Goal: Information Seeking & Learning: Learn about a topic

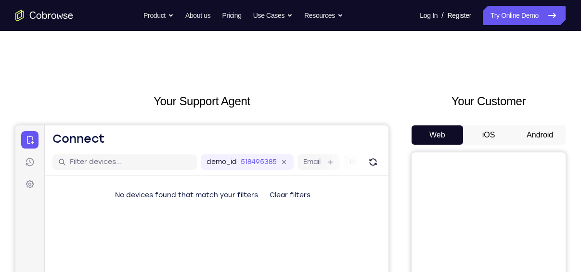
click at [490, 130] on button "iOS" at bounding box center [489, 134] width 52 height 19
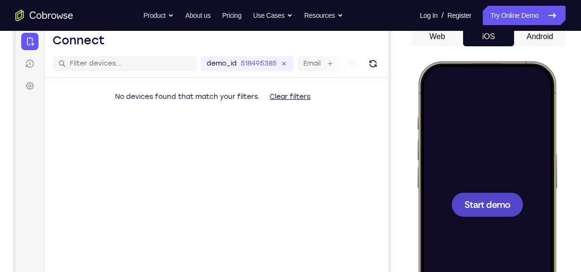
click at [492, 193] on div at bounding box center [488, 204] width 72 height 24
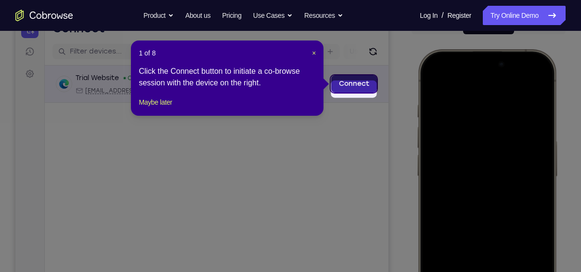
scroll to position [105, 0]
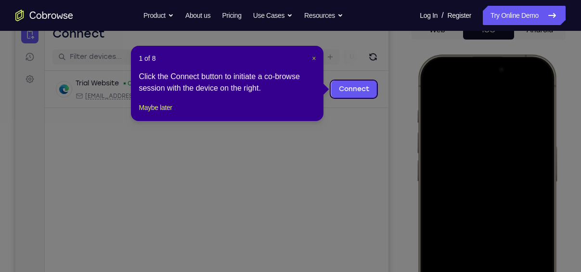
click at [314, 59] on span "×" at bounding box center [314, 58] width 4 height 8
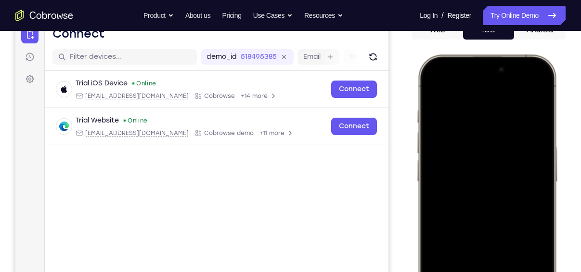
click at [434, 103] on div at bounding box center [487, 197] width 127 height 275
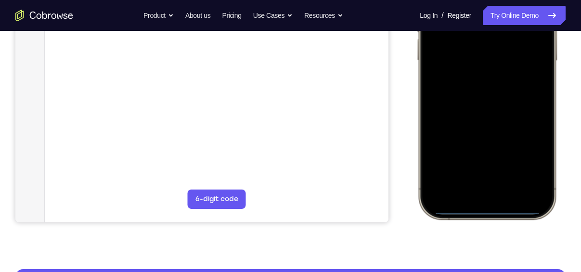
scroll to position [226, 0]
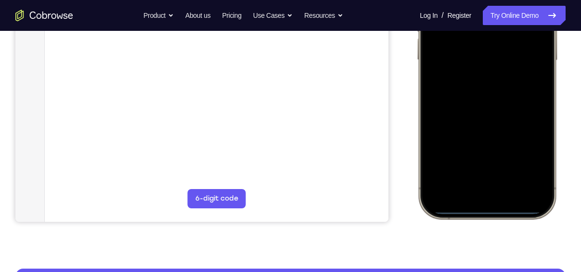
click at [475, 192] on div at bounding box center [487, 75] width 127 height 275
click at [481, 178] on div at bounding box center [487, 75] width 127 height 275
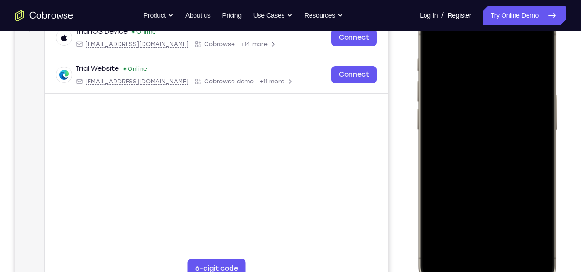
scroll to position [154, 0]
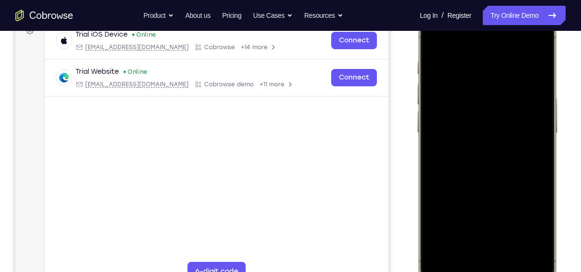
click at [478, 75] on div at bounding box center [487, 148] width 127 height 275
click at [479, 99] on div at bounding box center [487, 148] width 127 height 275
click at [497, 235] on div at bounding box center [487, 148] width 127 height 275
click at [482, 109] on div at bounding box center [487, 148] width 127 height 275
click at [485, 129] on div at bounding box center [487, 148] width 127 height 275
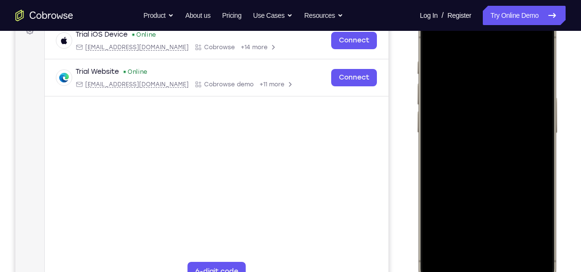
click at [488, 156] on div at bounding box center [487, 148] width 127 height 275
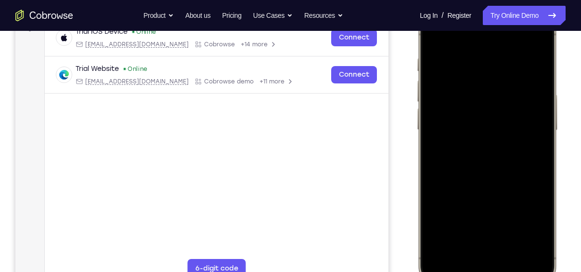
scroll to position [180, 0]
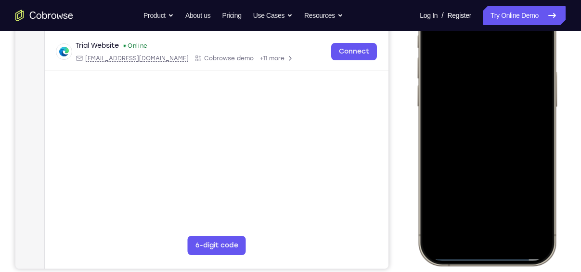
click at [505, 208] on div at bounding box center [487, 122] width 127 height 275
click at [500, 138] on div at bounding box center [487, 122] width 127 height 275
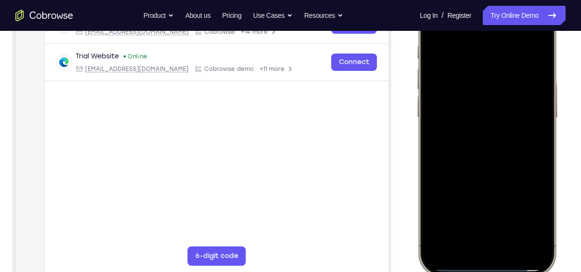
scroll to position [169, 0]
click at [487, 99] on div at bounding box center [487, 133] width 127 height 275
click at [506, 161] on div at bounding box center [487, 133] width 127 height 275
click at [533, 97] on div at bounding box center [487, 133] width 127 height 275
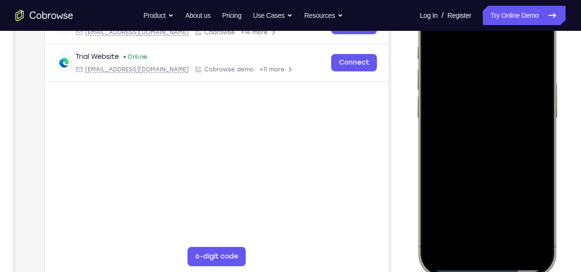
click at [502, 249] on div at bounding box center [487, 133] width 127 height 275
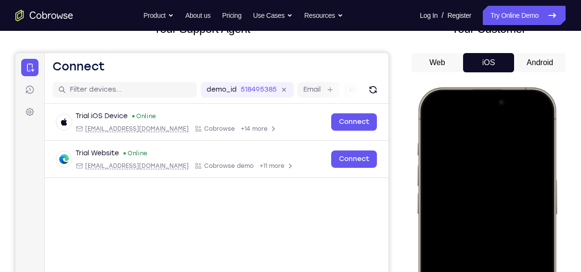
scroll to position [67, 0]
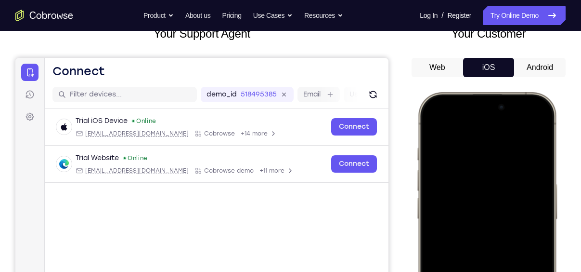
click at [542, 62] on button "Android" at bounding box center [540, 67] width 52 height 19
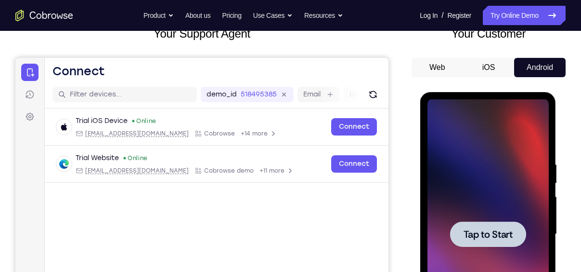
scroll to position [0, 0]
click at [489, 226] on div at bounding box center [488, 234] width 76 height 26
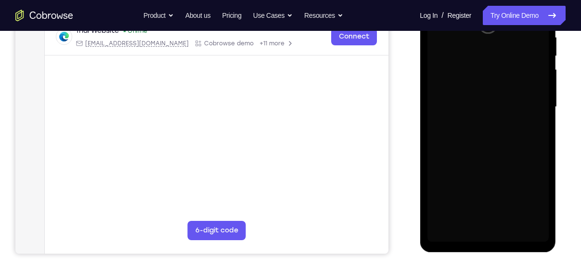
scroll to position [166, 0]
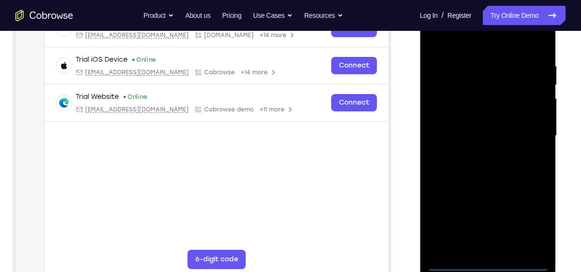
click at [488, 262] on div at bounding box center [487, 136] width 121 height 270
click at [527, 226] on div at bounding box center [487, 136] width 121 height 270
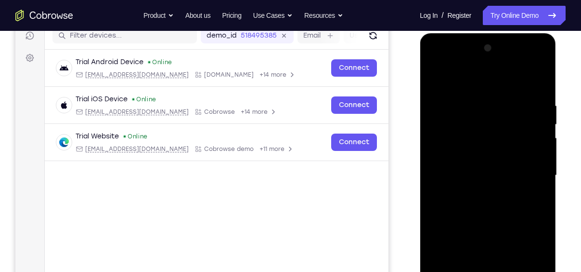
scroll to position [125, 0]
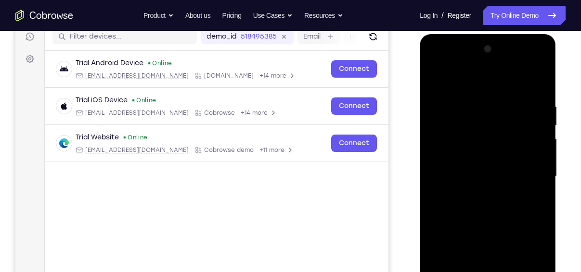
click at [470, 78] on div at bounding box center [487, 176] width 121 height 270
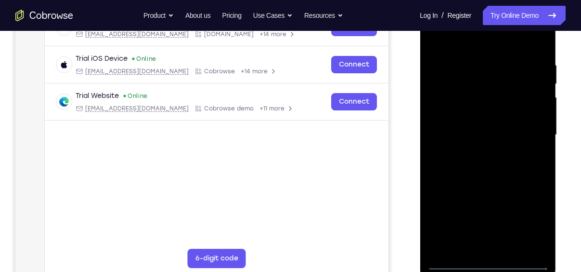
scroll to position [167, 0]
click at [532, 130] on div at bounding box center [487, 135] width 121 height 270
click at [479, 152] on div at bounding box center [487, 135] width 121 height 270
click at [492, 128] on div at bounding box center [487, 135] width 121 height 270
click at [500, 121] on div at bounding box center [487, 135] width 121 height 270
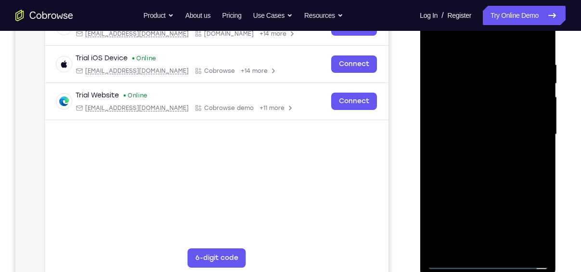
click at [495, 134] on div at bounding box center [487, 135] width 121 height 270
click at [491, 164] on div at bounding box center [487, 135] width 121 height 270
click at [531, 128] on div at bounding box center [487, 135] width 121 height 270
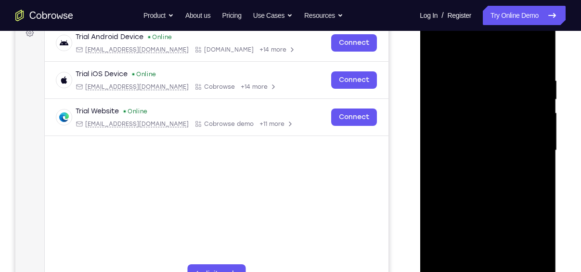
click at [488, 143] on div at bounding box center [487, 150] width 121 height 270
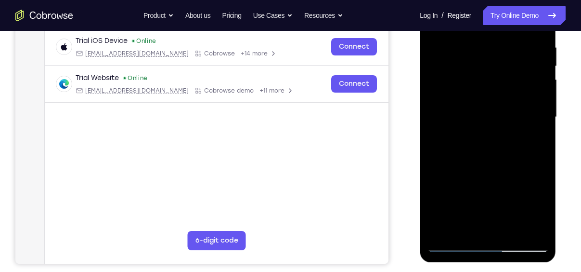
click at [504, 149] on div at bounding box center [487, 117] width 121 height 270
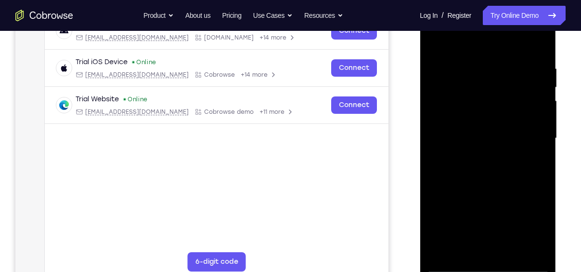
scroll to position [162, 0]
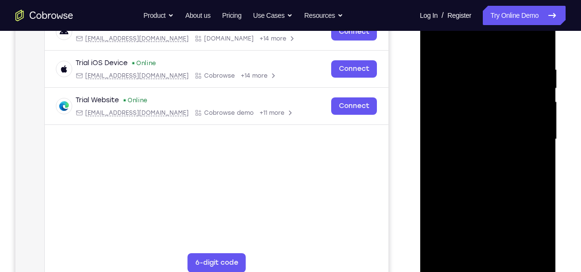
click at [508, 171] on div at bounding box center [487, 139] width 121 height 270
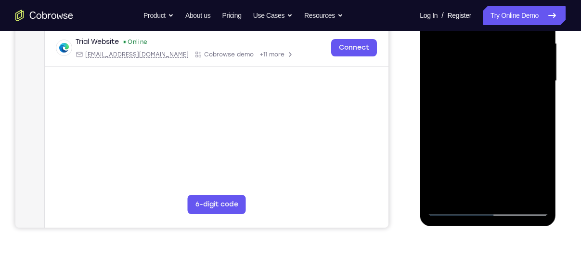
scroll to position [221, 0]
click at [484, 74] on div at bounding box center [487, 81] width 121 height 270
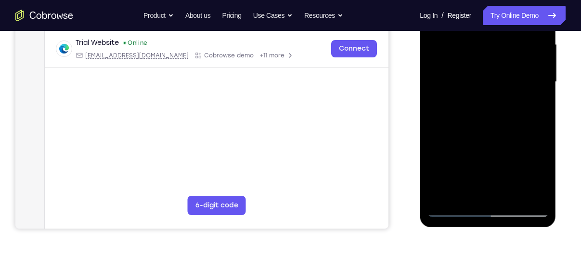
click at [521, 113] on div at bounding box center [487, 82] width 121 height 270
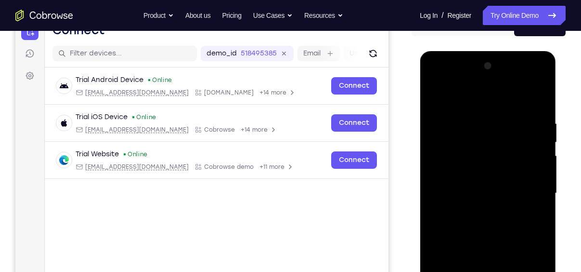
scroll to position [170, 0]
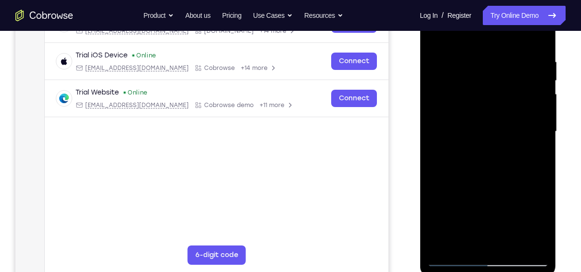
click at [456, 261] on div at bounding box center [487, 132] width 121 height 270
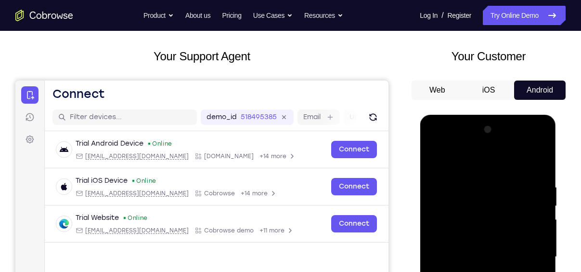
scroll to position [38, 0]
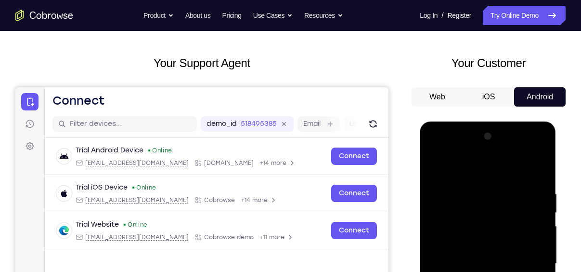
click at [434, 101] on button "Web" at bounding box center [438, 96] width 52 height 19
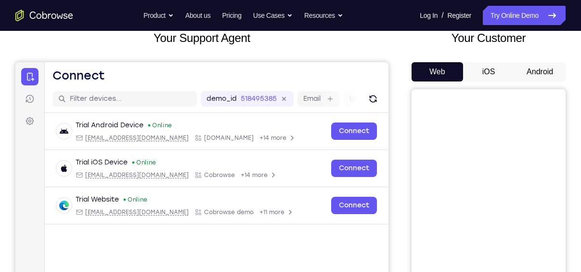
scroll to position [0, 0]
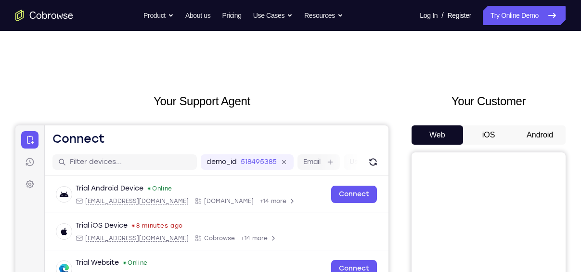
click at [488, 127] on button "iOS" at bounding box center [489, 134] width 52 height 19
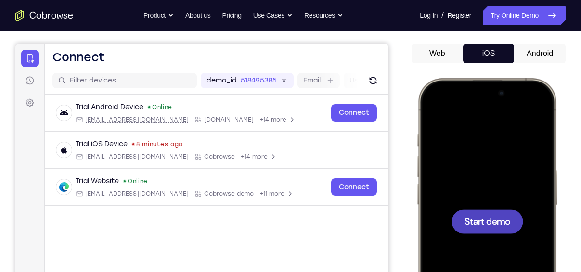
scroll to position [142, 0]
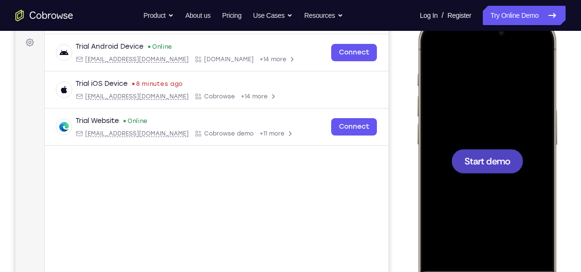
click at [487, 142] on div at bounding box center [487, 160] width 127 height 275
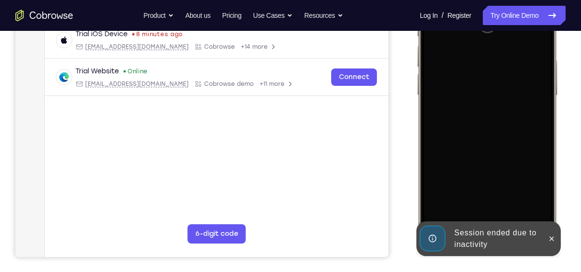
scroll to position [192, 0]
click at [552, 238] on icon at bounding box center [552, 237] width 4 height 4
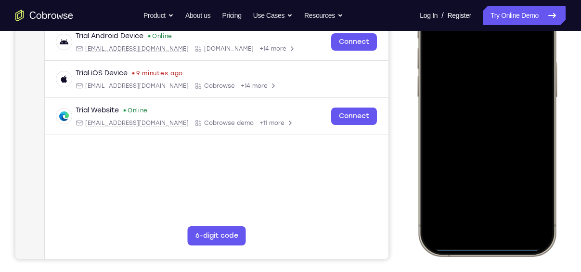
scroll to position [193, 0]
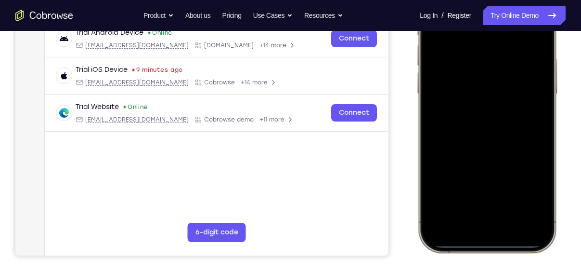
click at [475, 223] on div at bounding box center [487, 109] width 127 height 275
click at [493, 217] on div at bounding box center [487, 109] width 127 height 275
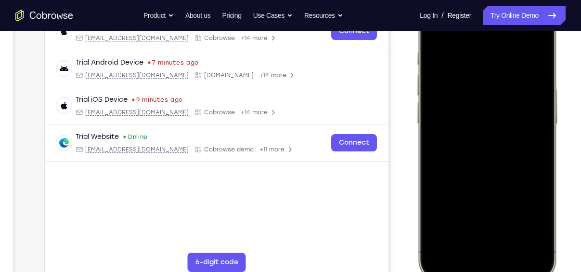
click at [488, 40] on div at bounding box center [487, 139] width 127 height 275
click at [479, 156] on div at bounding box center [487, 139] width 127 height 275
click at [489, 116] on div at bounding box center [487, 139] width 127 height 275
click at [480, 109] on div at bounding box center [487, 139] width 127 height 275
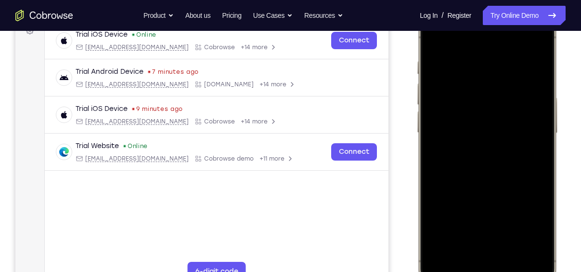
scroll to position [150, 0]
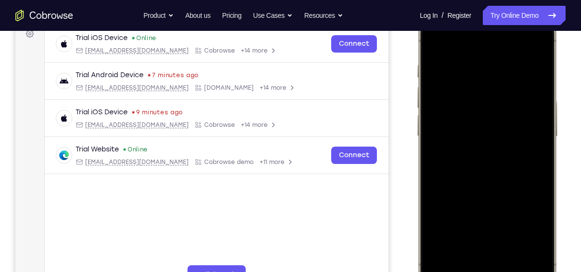
click at [516, 237] on div at bounding box center [487, 151] width 127 height 275
drag, startPoint x: 487, startPoint y: 198, endPoint x: 496, endPoint y: 251, distance: 53.8
click at [496, 251] on div at bounding box center [487, 151] width 127 height 275
click at [435, 40] on div at bounding box center [487, 151] width 127 height 275
click at [498, 137] on div at bounding box center [487, 151] width 127 height 275
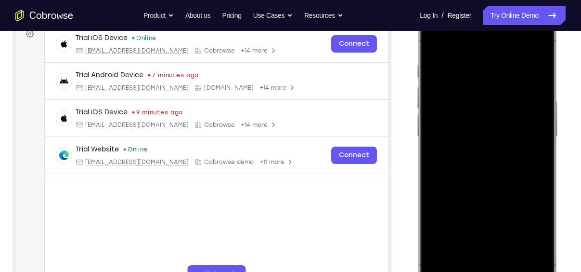
click at [498, 137] on div at bounding box center [487, 151] width 127 height 275
drag, startPoint x: 499, startPoint y: 155, endPoint x: 510, endPoint y: 73, distance: 82.5
click at [510, 73] on div at bounding box center [487, 151] width 127 height 275
click at [480, 217] on div at bounding box center [487, 151] width 127 height 275
click at [481, 227] on div at bounding box center [487, 151] width 127 height 275
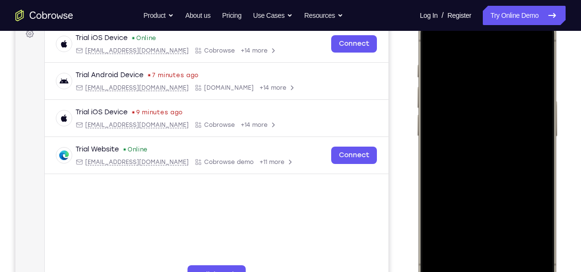
click at [436, 209] on div at bounding box center [487, 151] width 127 height 275
drag, startPoint x: 493, startPoint y: 217, endPoint x: 493, endPoint y: 238, distance: 21.2
click at [493, 238] on div at bounding box center [487, 151] width 127 height 275
click at [544, 134] on div at bounding box center [487, 151] width 127 height 275
drag, startPoint x: 499, startPoint y: 108, endPoint x: 498, endPoint y: 152, distance: 43.8
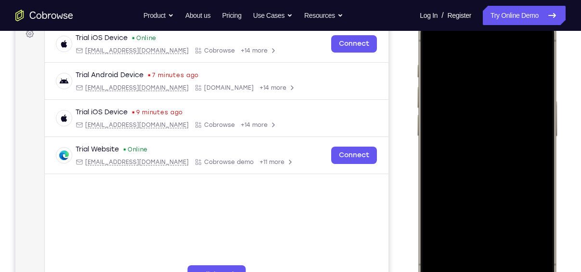
click at [498, 152] on div at bounding box center [487, 151] width 127 height 275
click at [434, 78] on div at bounding box center [487, 151] width 127 height 275
click at [515, 233] on div at bounding box center [487, 151] width 127 height 275
click at [496, 234] on div at bounding box center [487, 151] width 127 height 275
click at [529, 234] on div at bounding box center [487, 151] width 127 height 275
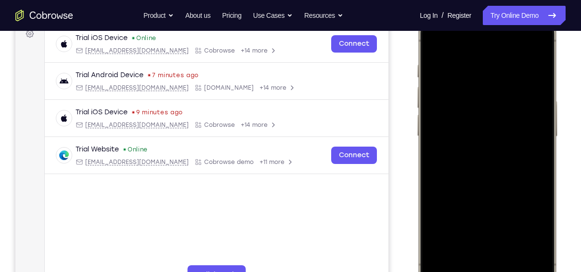
click at [534, 43] on div at bounding box center [487, 151] width 127 height 275
drag, startPoint x: 495, startPoint y: 90, endPoint x: 495, endPoint y: 128, distance: 38.5
click at [495, 128] on div at bounding box center [487, 151] width 127 height 275
click at [478, 63] on div at bounding box center [487, 151] width 127 height 275
click at [529, 124] on div at bounding box center [487, 151] width 127 height 275
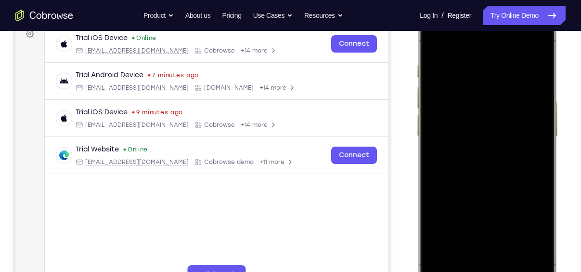
click at [529, 124] on div at bounding box center [487, 151] width 127 height 275
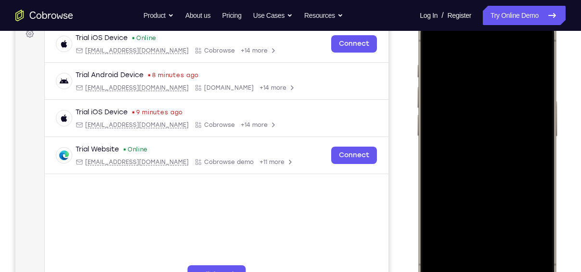
click at [531, 125] on div at bounding box center [487, 151] width 127 height 275
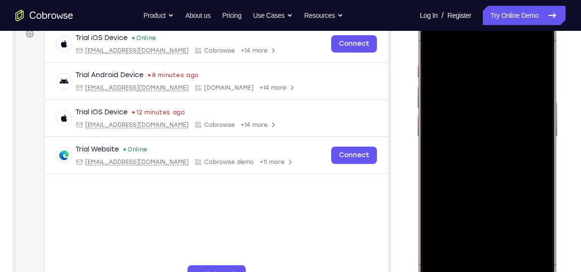
click at [532, 96] on div at bounding box center [487, 151] width 127 height 275
click at [531, 101] on div at bounding box center [487, 151] width 127 height 275
click at [531, 106] on div at bounding box center [487, 151] width 127 height 275
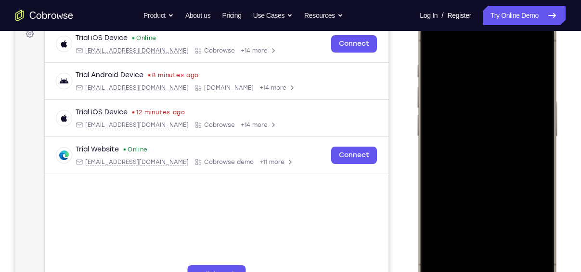
click at [531, 106] on div at bounding box center [487, 151] width 127 height 275
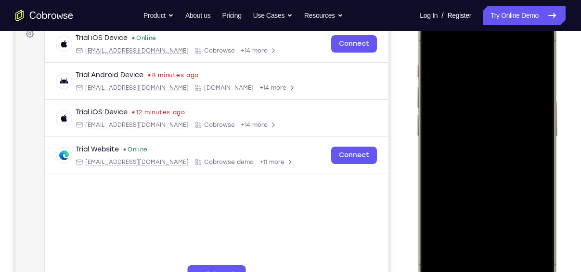
click at [531, 106] on div at bounding box center [487, 151] width 127 height 275
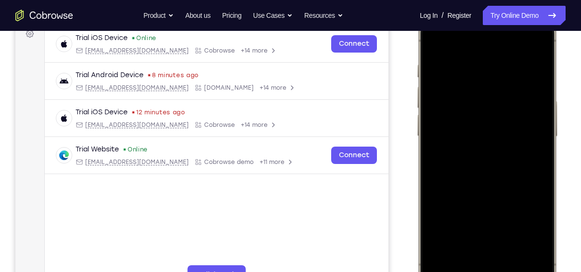
click at [531, 106] on div at bounding box center [487, 151] width 127 height 275
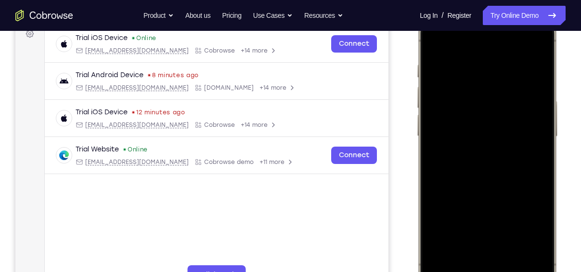
click at [531, 106] on div at bounding box center [487, 151] width 127 height 275
click at [435, 114] on div at bounding box center [487, 151] width 127 height 275
click at [486, 120] on div at bounding box center [487, 151] width 127 height 275
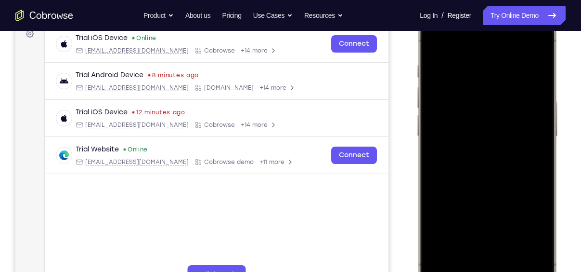
click at [484, 111] on div at bounding box center [487, 151] width 127 height 275
click at [499, 77] on div at bounding box center [487, 151] width 127 height 275
click at [433, 40] on div at bounding box center [487, 151] width 127 height 275
click at [531, 121] on div at bounding box center [487, 151] width 127 height 275
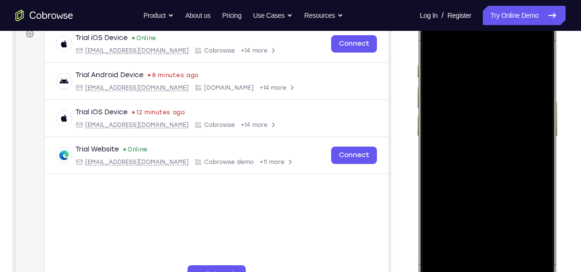
click at [531, 121] on div at bounding box center [487, 151] width 127 height 275
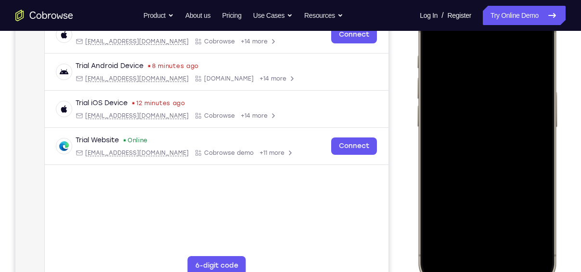
scroll to position [159, 0]
click at [531, 121] on div at bounding box center [487, 143] width 127 height 275
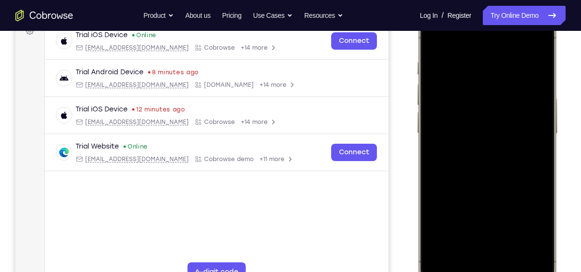
scroll to position [152, 0]
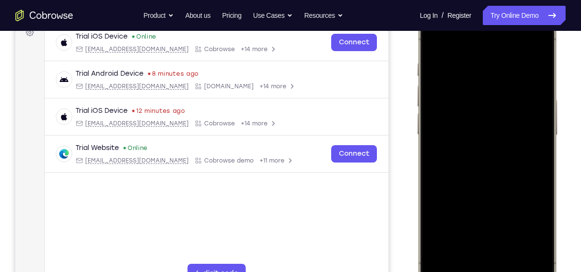
click at [531, 122] on div at bounding box center [487, 150] width 127 height 275
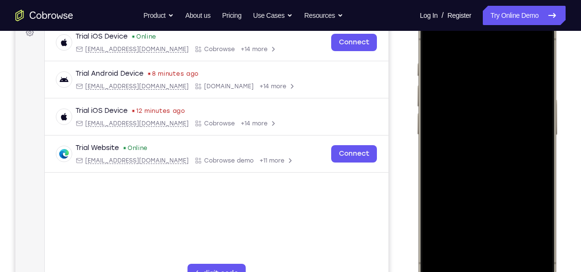
click at [531, 122] on div at bounding box center [487, 150] width 127 height 275
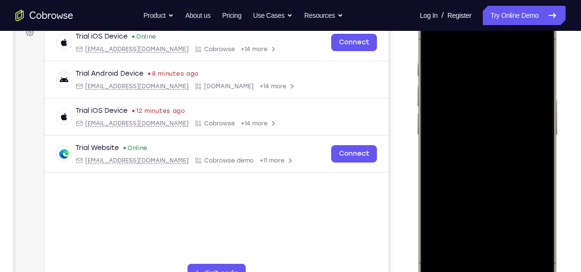
click at [531, 122] on div at bounding box center [487, 150] width 127 height 275
click at [534, 45] on div at bounding box center [487, 150] width 127 height 275
click at [508, 238] on div at bounding box center [487, 150] width 127 height 275
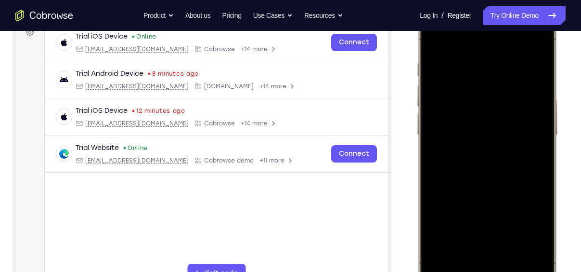
click at [483, 130] on div at bounding box center [487, 150] width 127 height 275
click at [433, 43] on div at bounding box center [487, 150] width 127 height 275
click at [531, 255] on div at bounding box center [487, 150] width 127 height 275
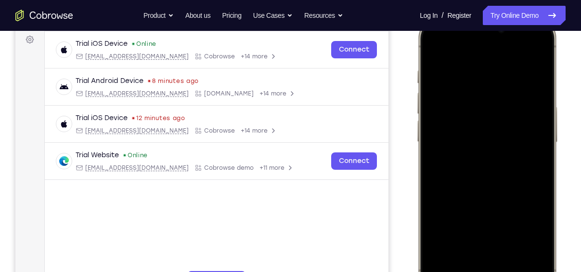
scroll to position [143, 0]
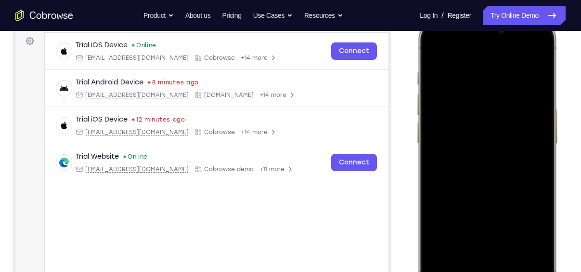
click at [478, 72] on div at bounding box center [487, 159] width 127 height 275
click at [533, 131] on div at bounding box center [487, 159] width 127 height 275
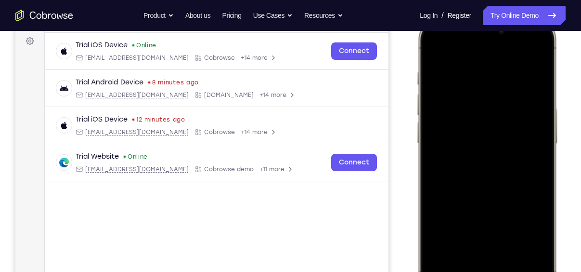
click at [533, 131] on div at bounding box center [487, 159] width 127 height 275
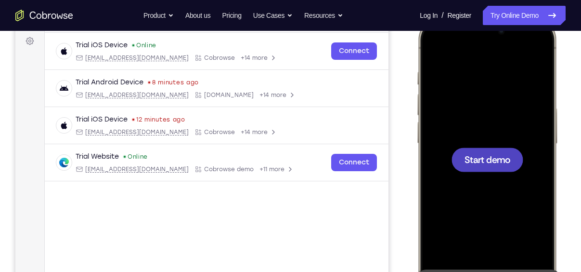
scroll to position [0, 0]
